Goal: Navigation & Orientation: Find specific page/section

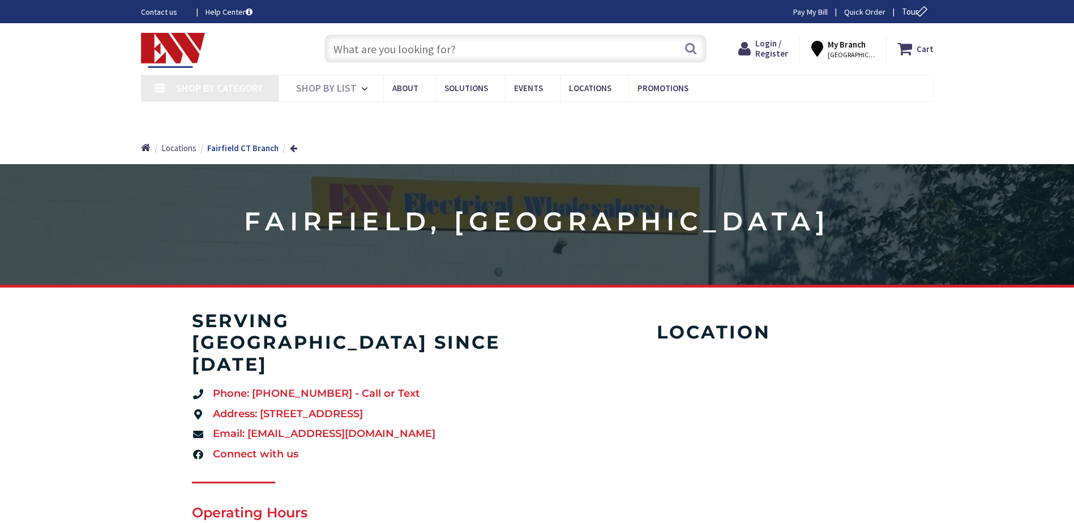
type input "[PERSON_NAME][GEOGRAPHIC_DATA], [GEOGRAPHIC_DATA]"
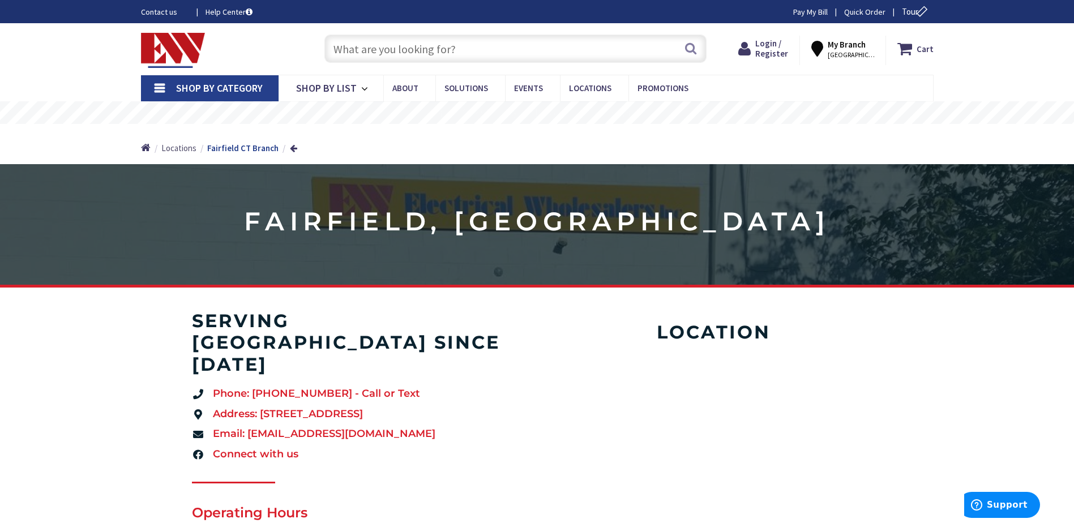
click at [179, 144] on span "Locations" at bounding box center [178, 148] width 35 height 11
click at [185, 145] on span "Locations" at bounding box center [178, 148] width 35 height 11
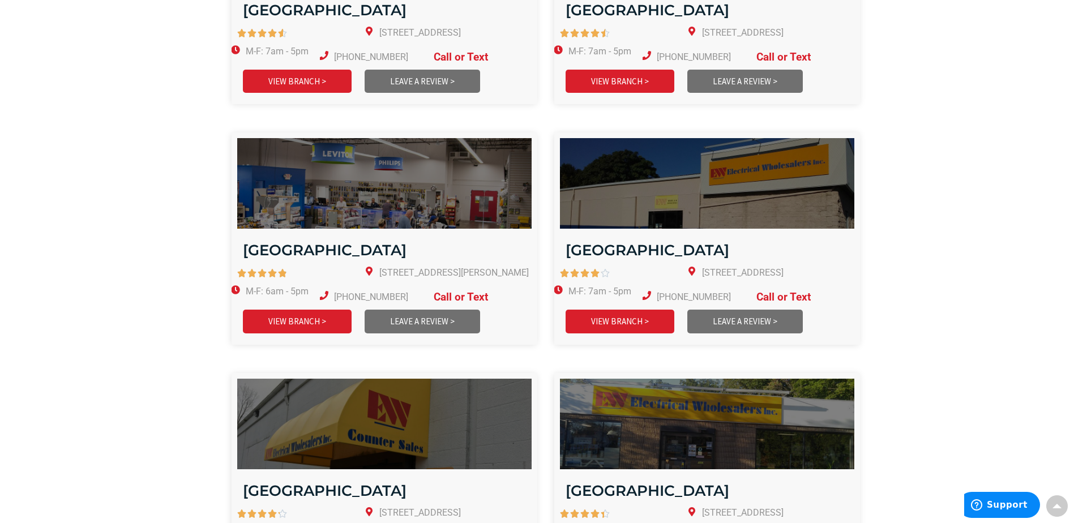
scroll to position [1924, 0]
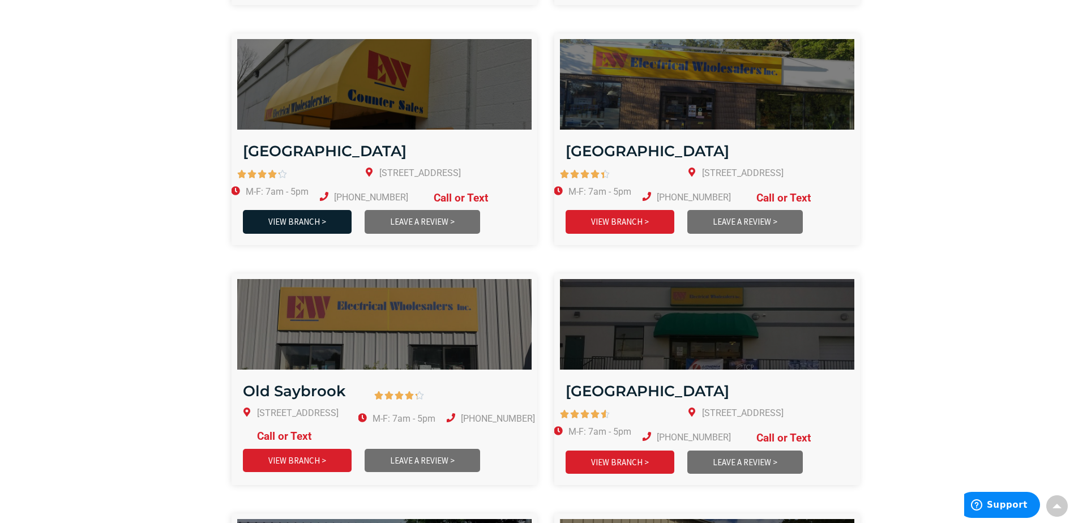
click at [302, 210] on link "VIEW BRANCH >" at bounding box center [297, 221] width 109 height 23
